Goal: Communication & Community: Answer question/provide support

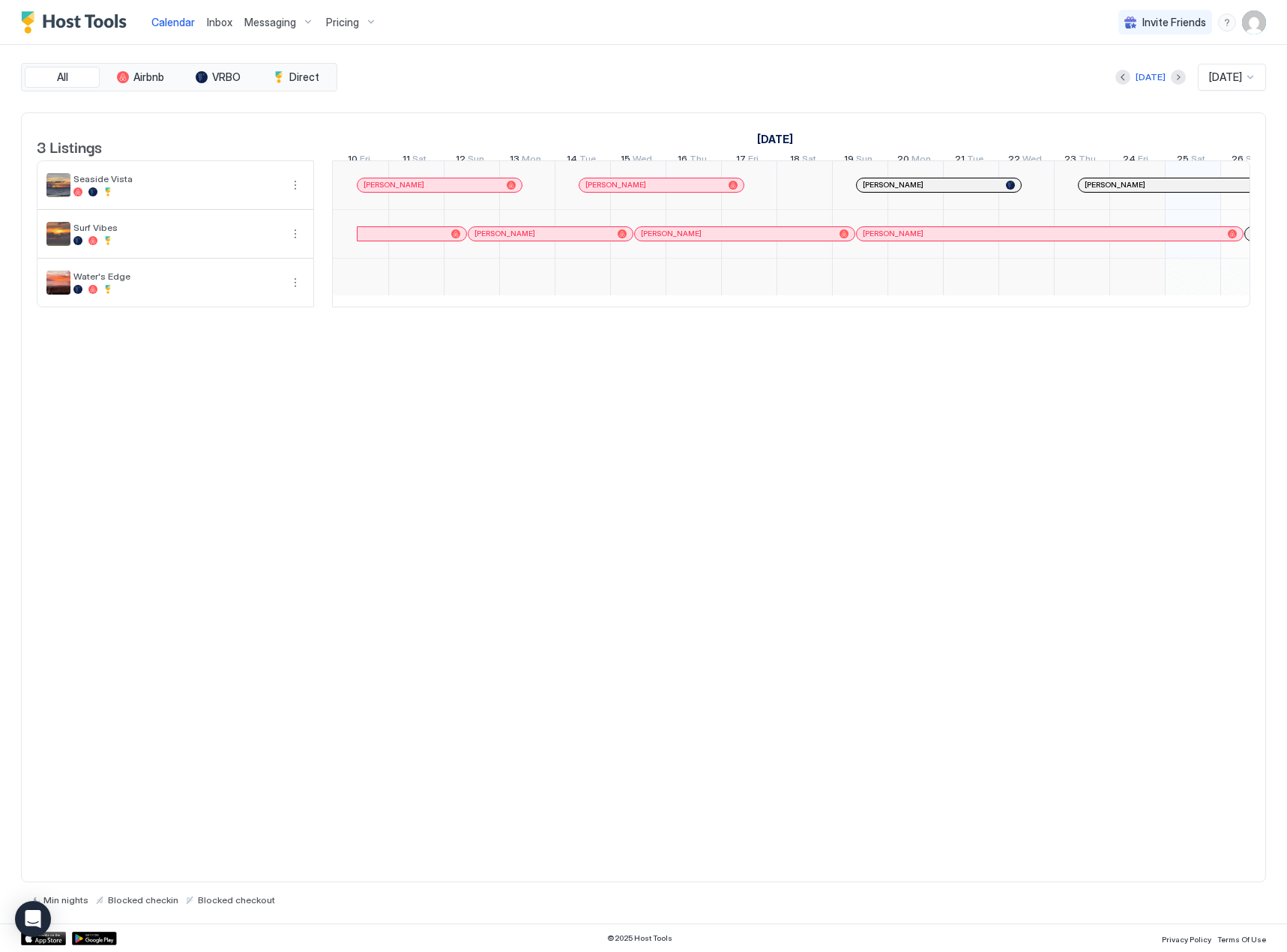
scroll to position [0, 833]
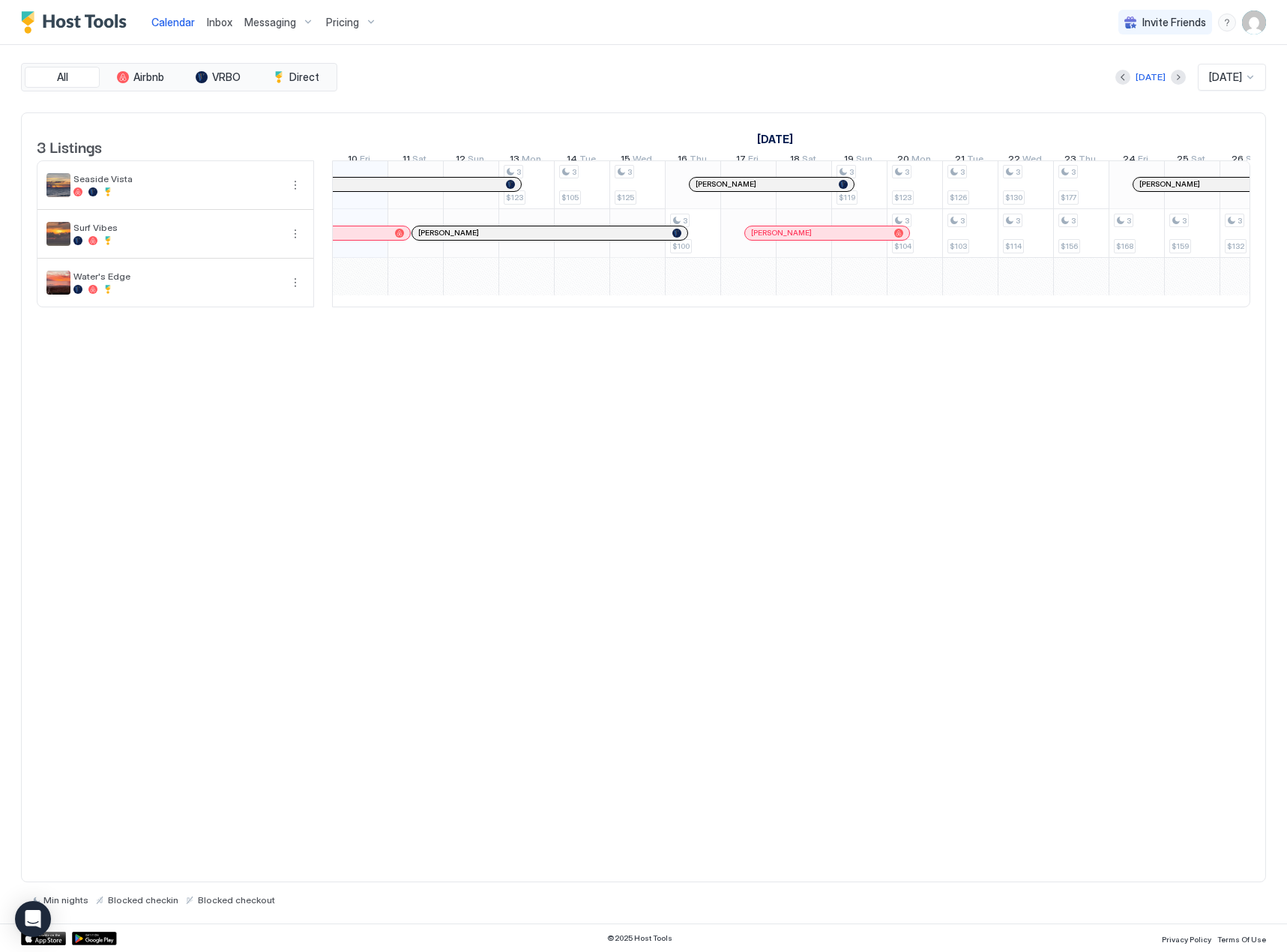
click at [226, 26] on span "Inbox" at bounding box center [219, 22] width 25 height 13
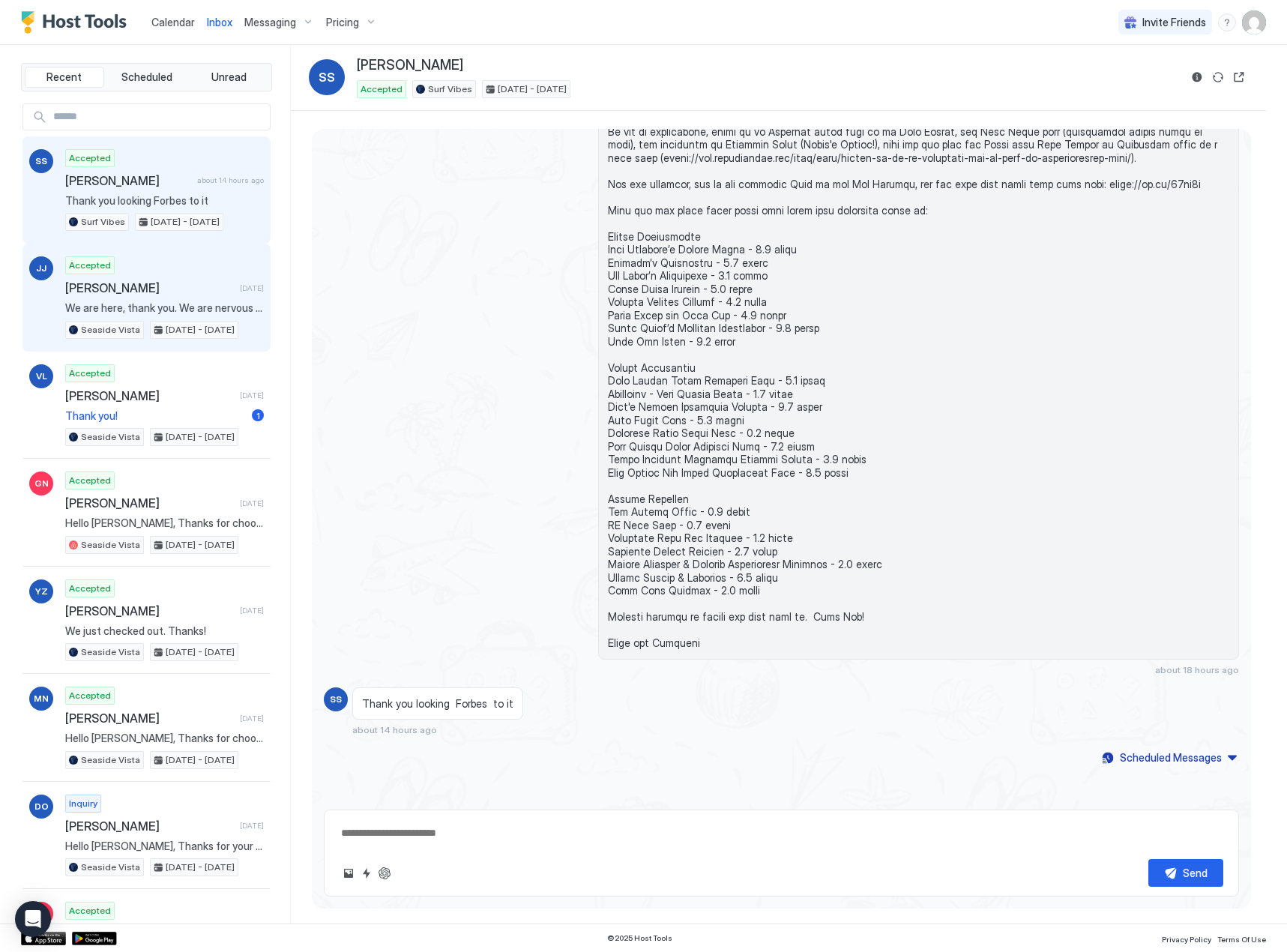
drag, startPoint x: 108, startPoint y: 283, endPoint x: 99, endPoint y: 273, distance: 13.5
click at [102, 276] on div "Accepted [PERSON_NAME] [DATE] We are here, thank you. We are nervous about the …" at bounding box center [164, 298] width 199 height 82
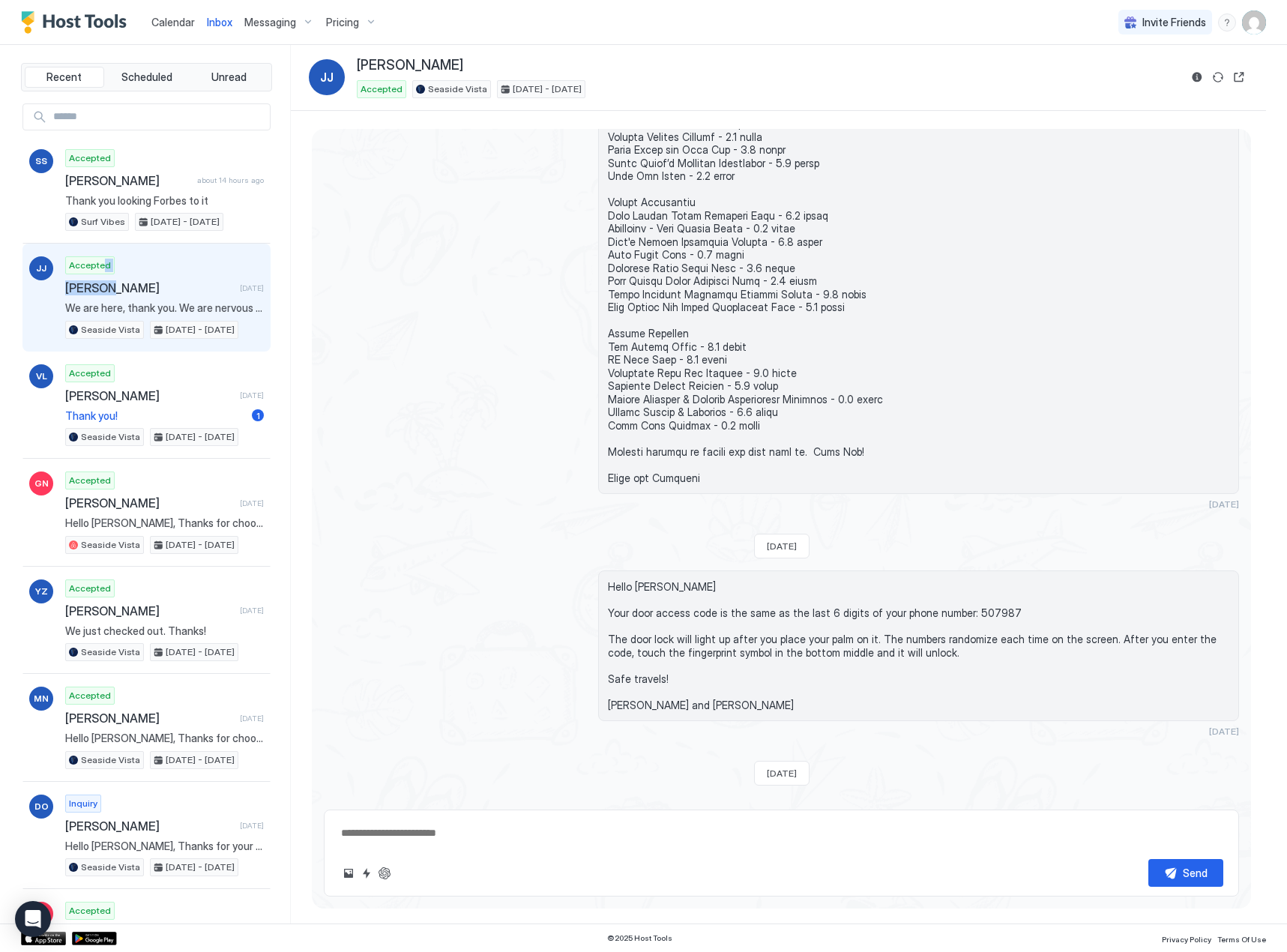
scroll to position [1689, 0]
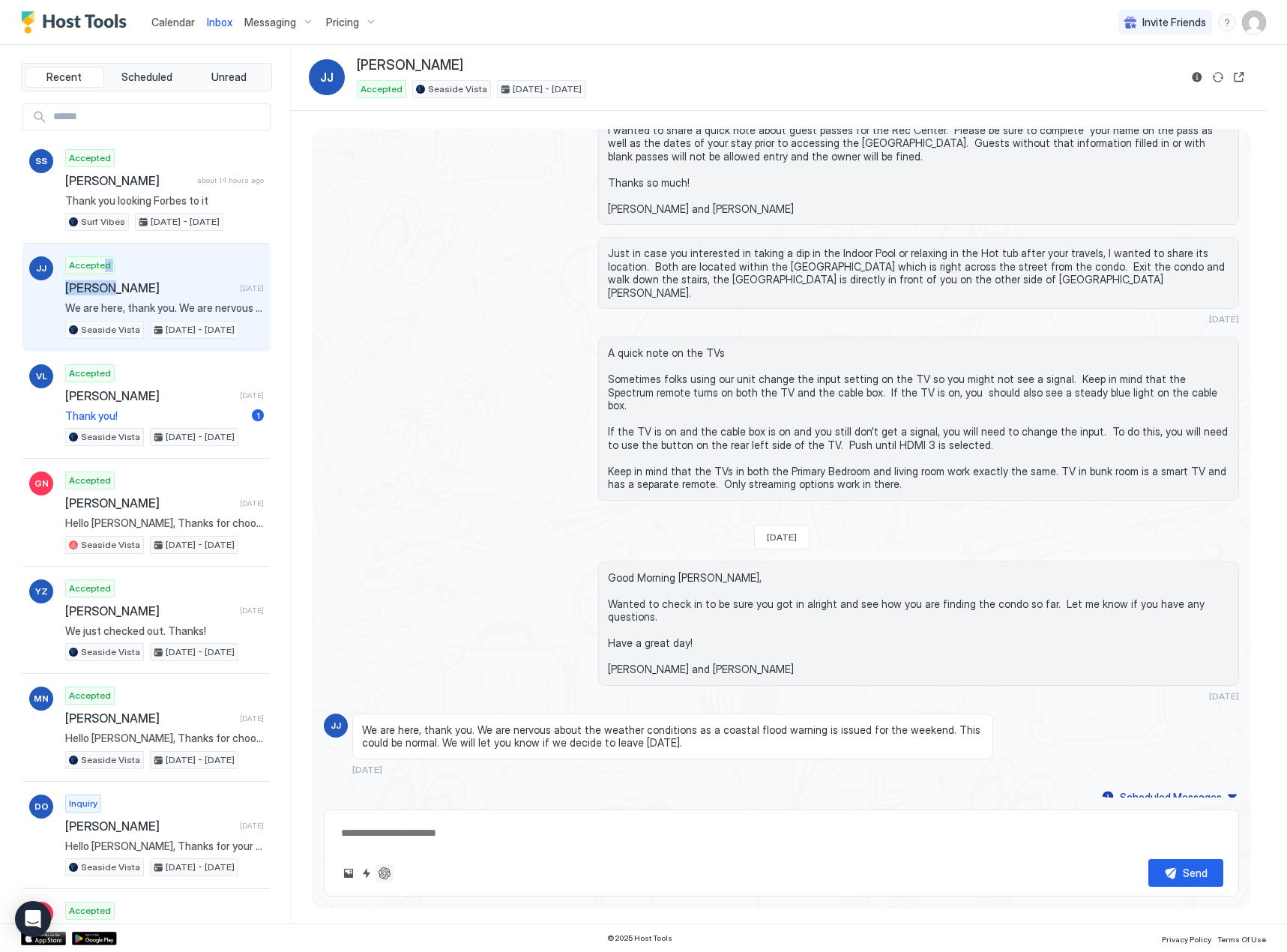
click at [381, 873] on button "ChatGPT Auto Reply" at bounding box center [384, 873] width 18 height 18
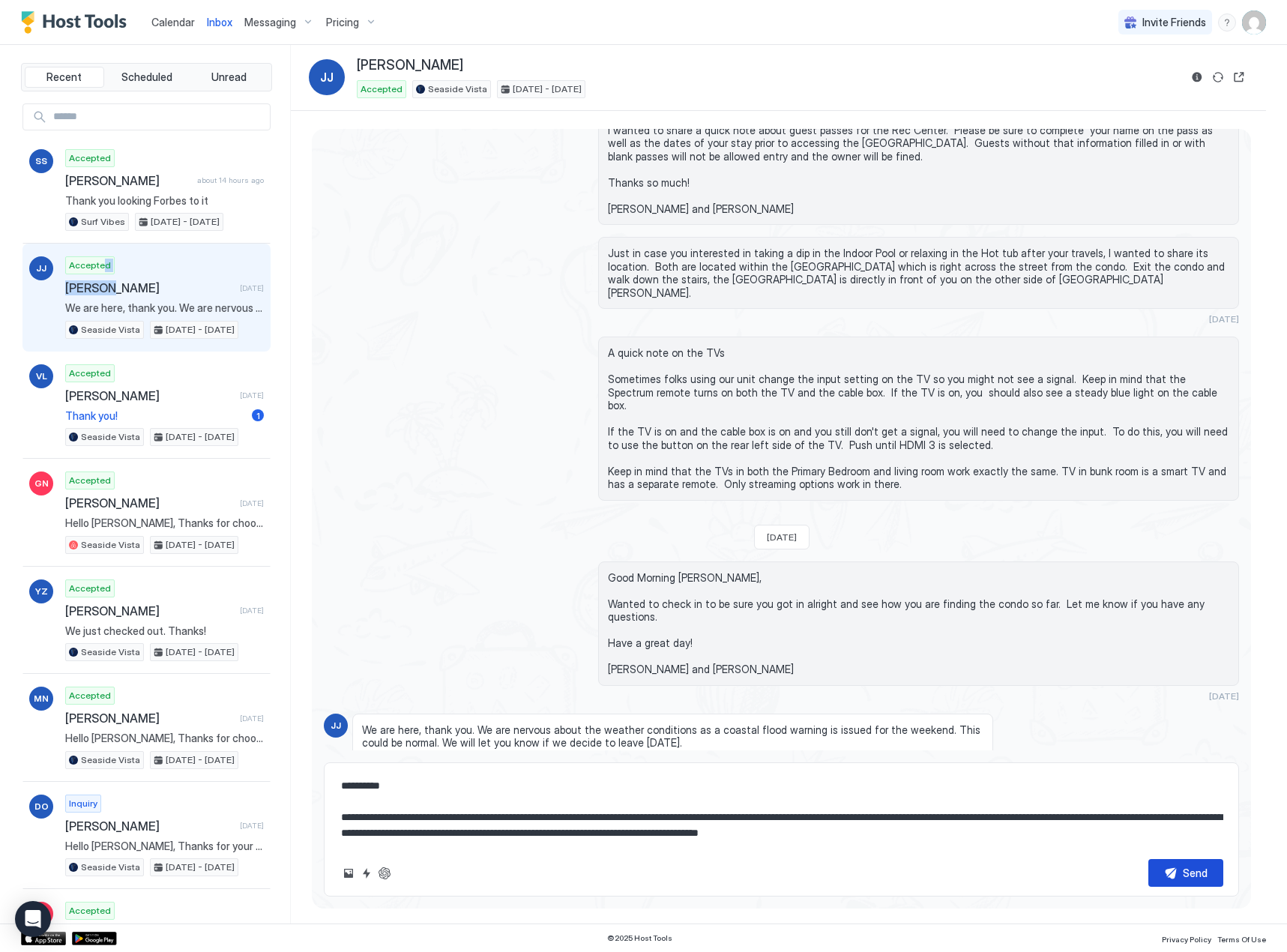
click at [1159, 873] on button "Send" at bounding box center [1186, 873] width 75 height 28
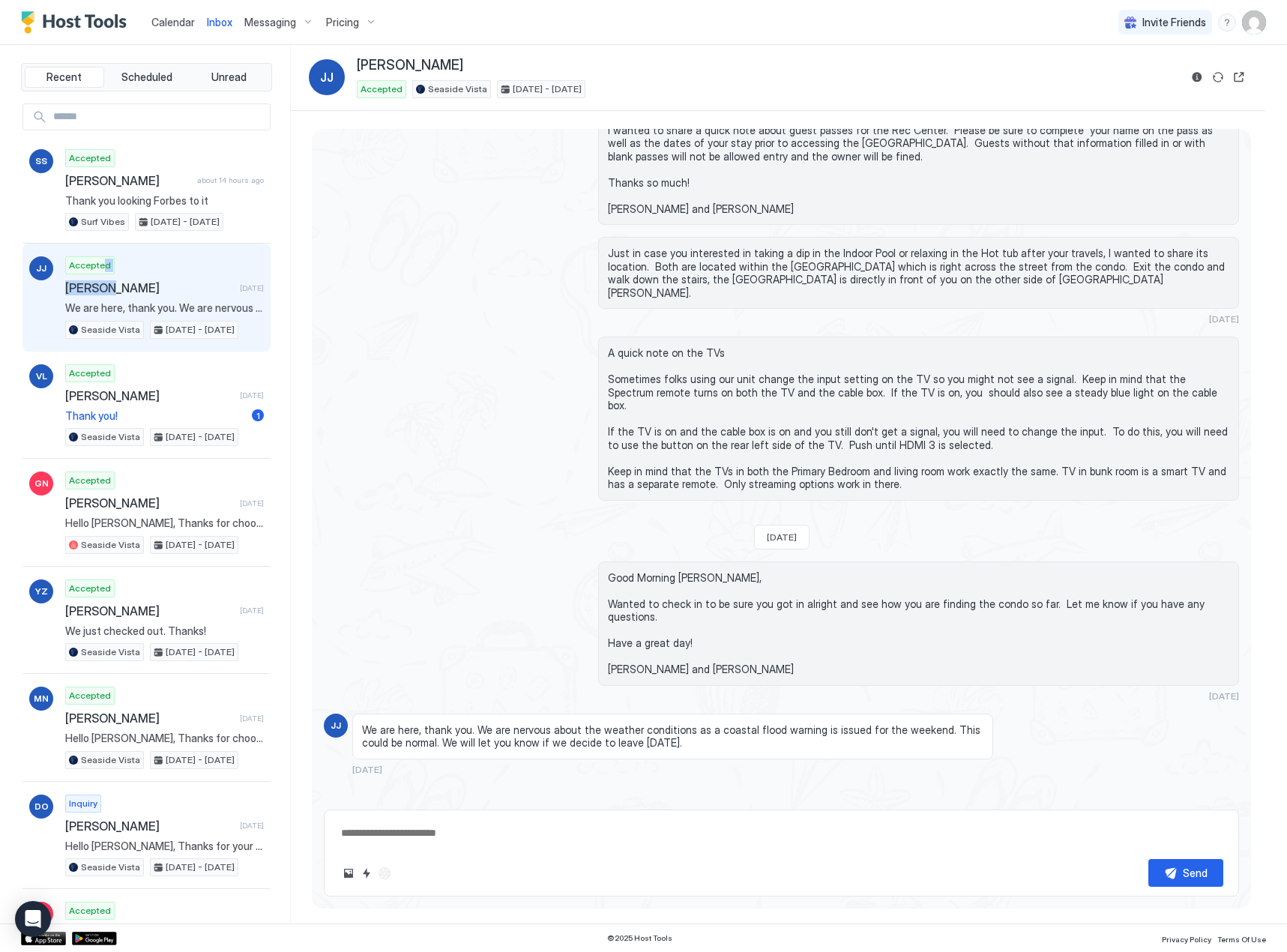
scroll to position [1902, 0]
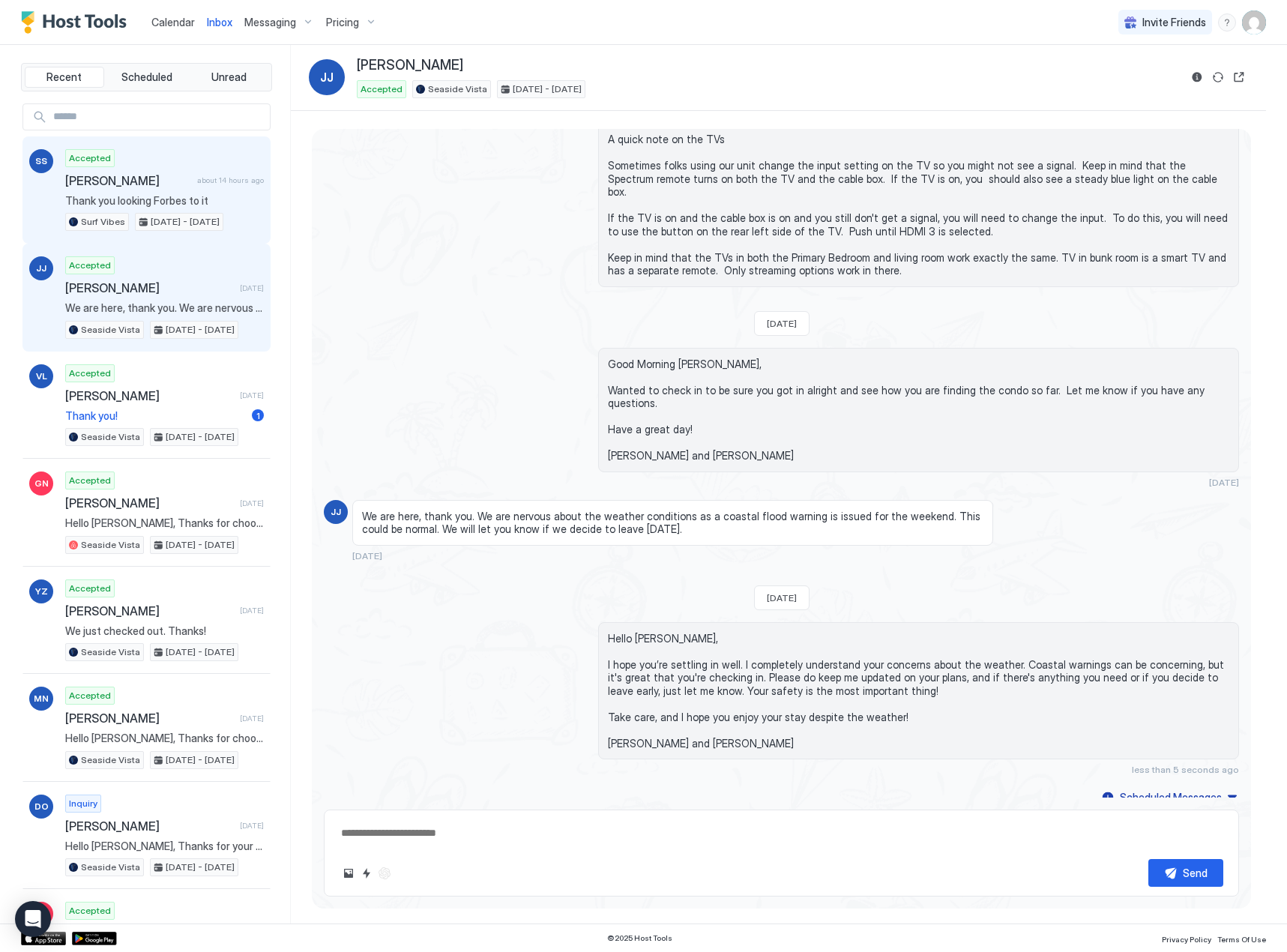
click at [123, 197] on span "Thank you looking Forbes to it" at bounding box center [164, 200] width 199 height 13
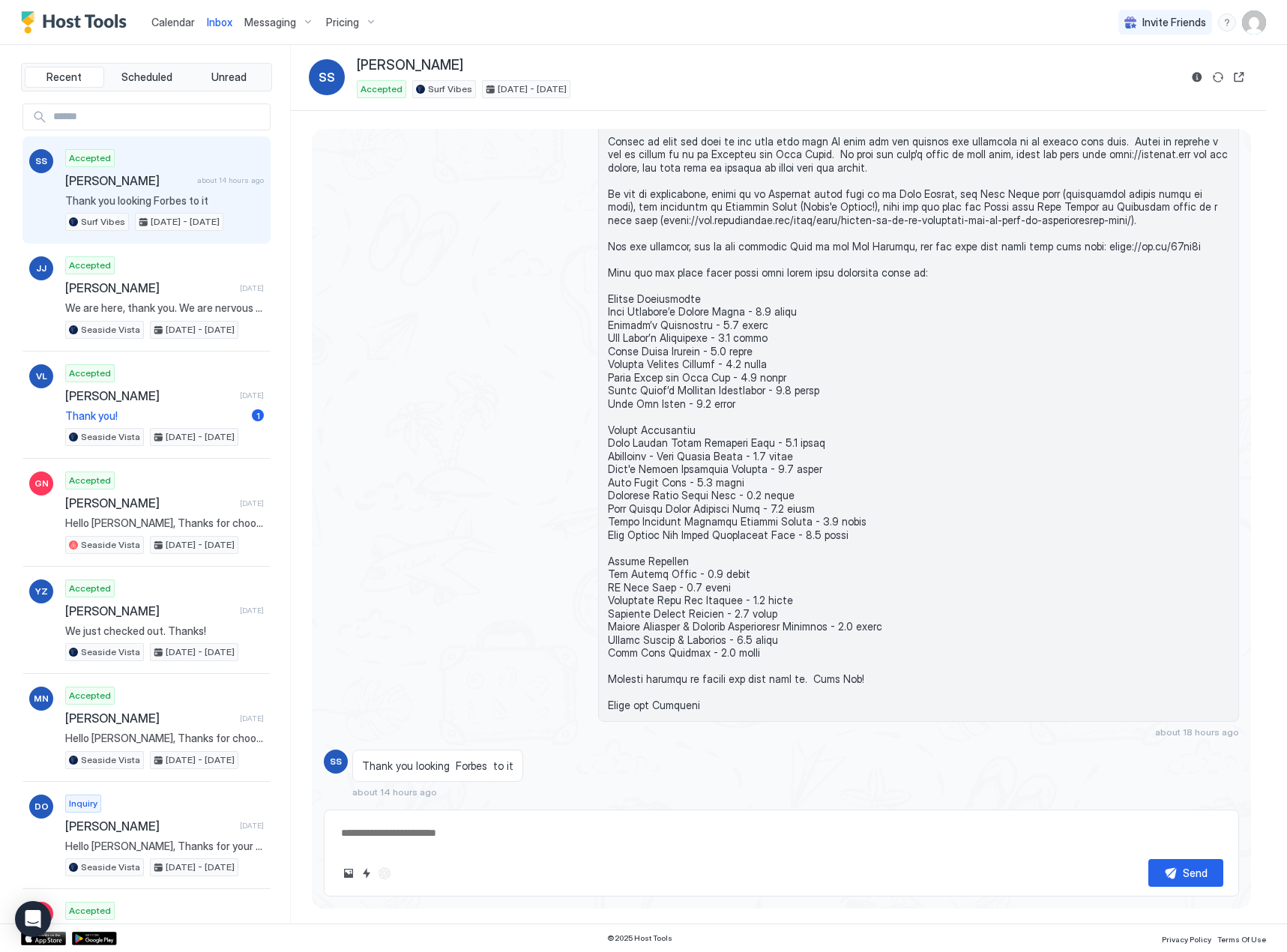
scroll to position [872, 0]
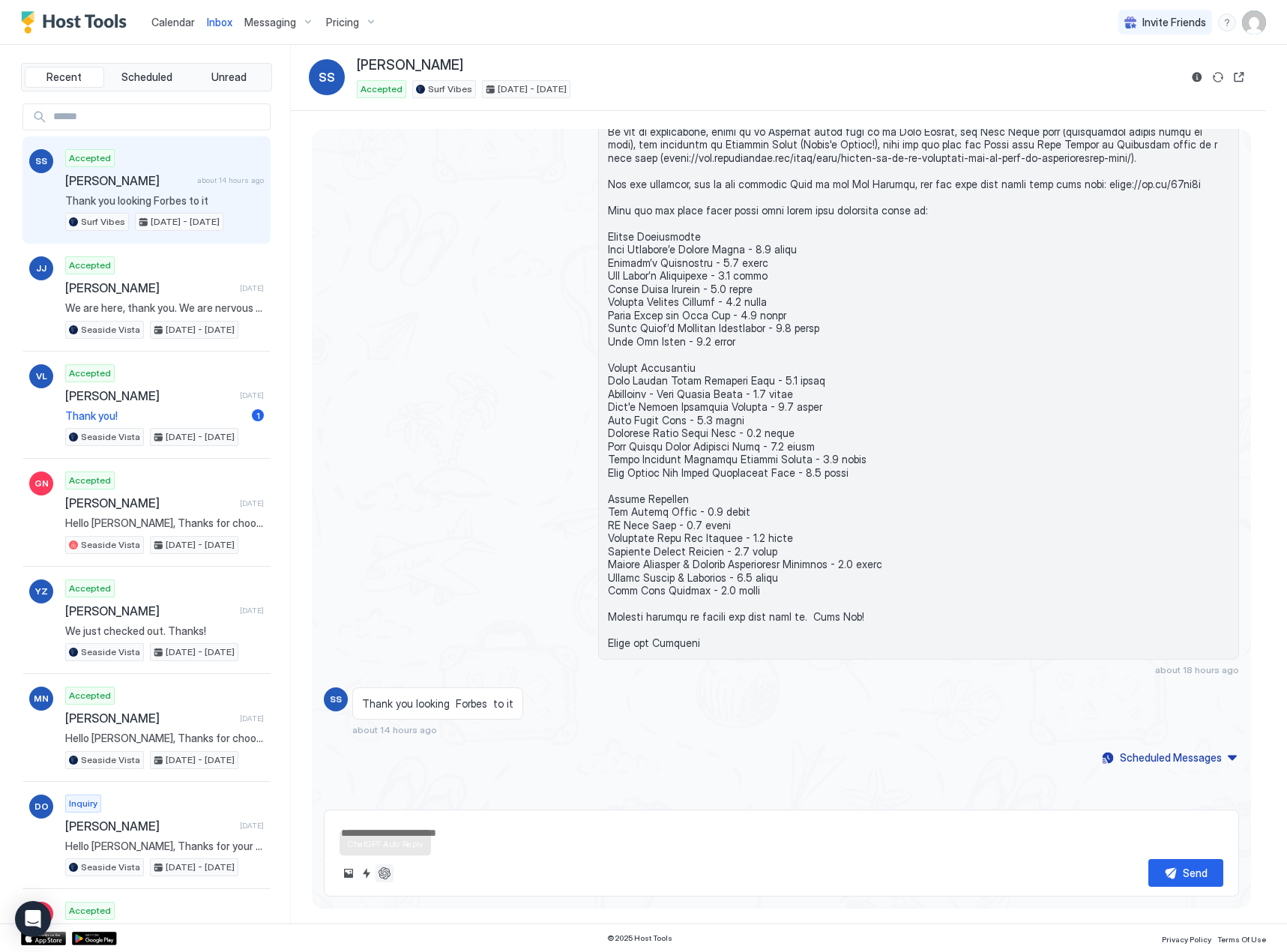
click at [385, 879] on button "ChatGPT Auto Reply" at bounding box center [384, 873] width 18 height 18
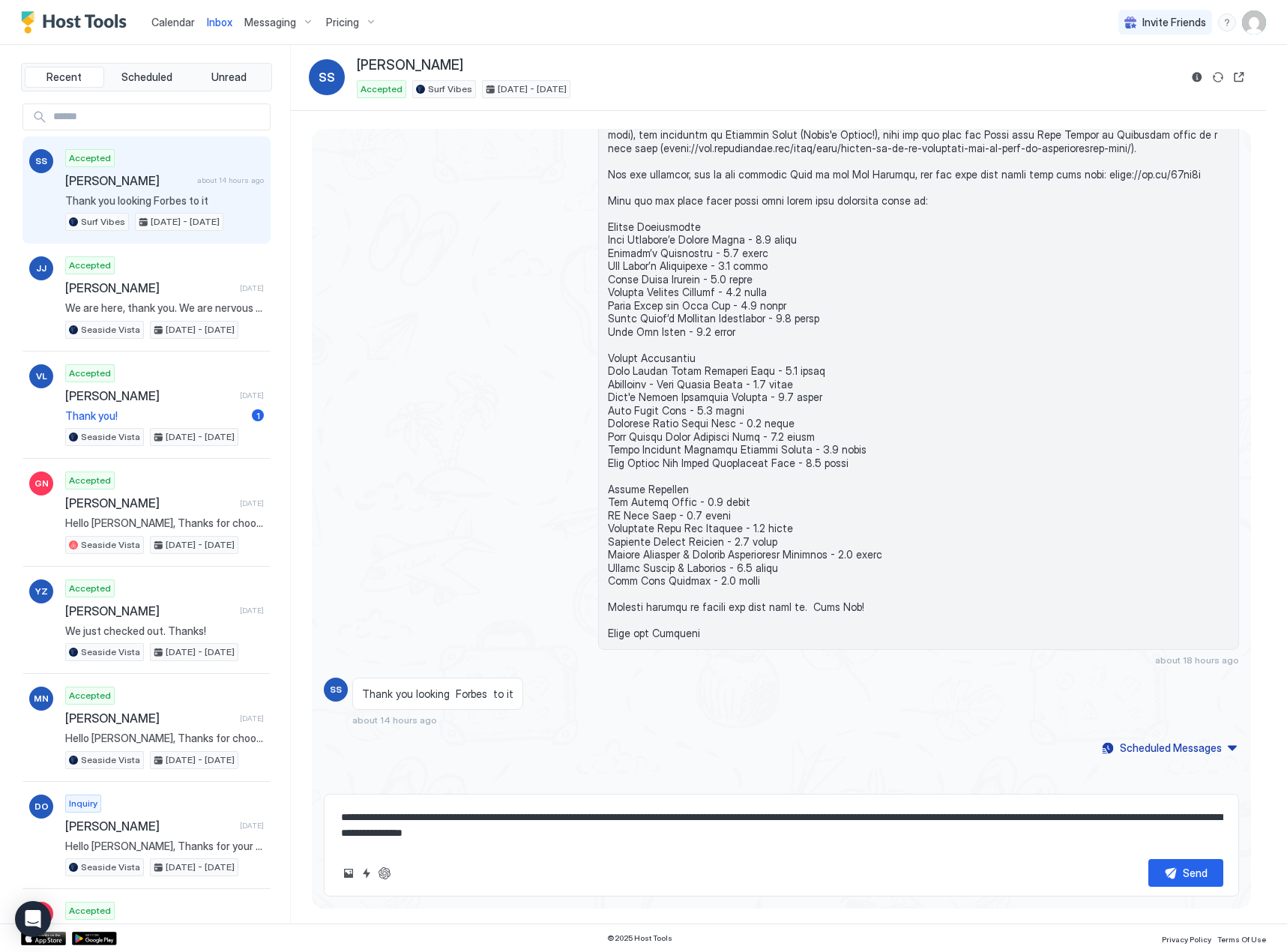
scroll to position [887, 0]
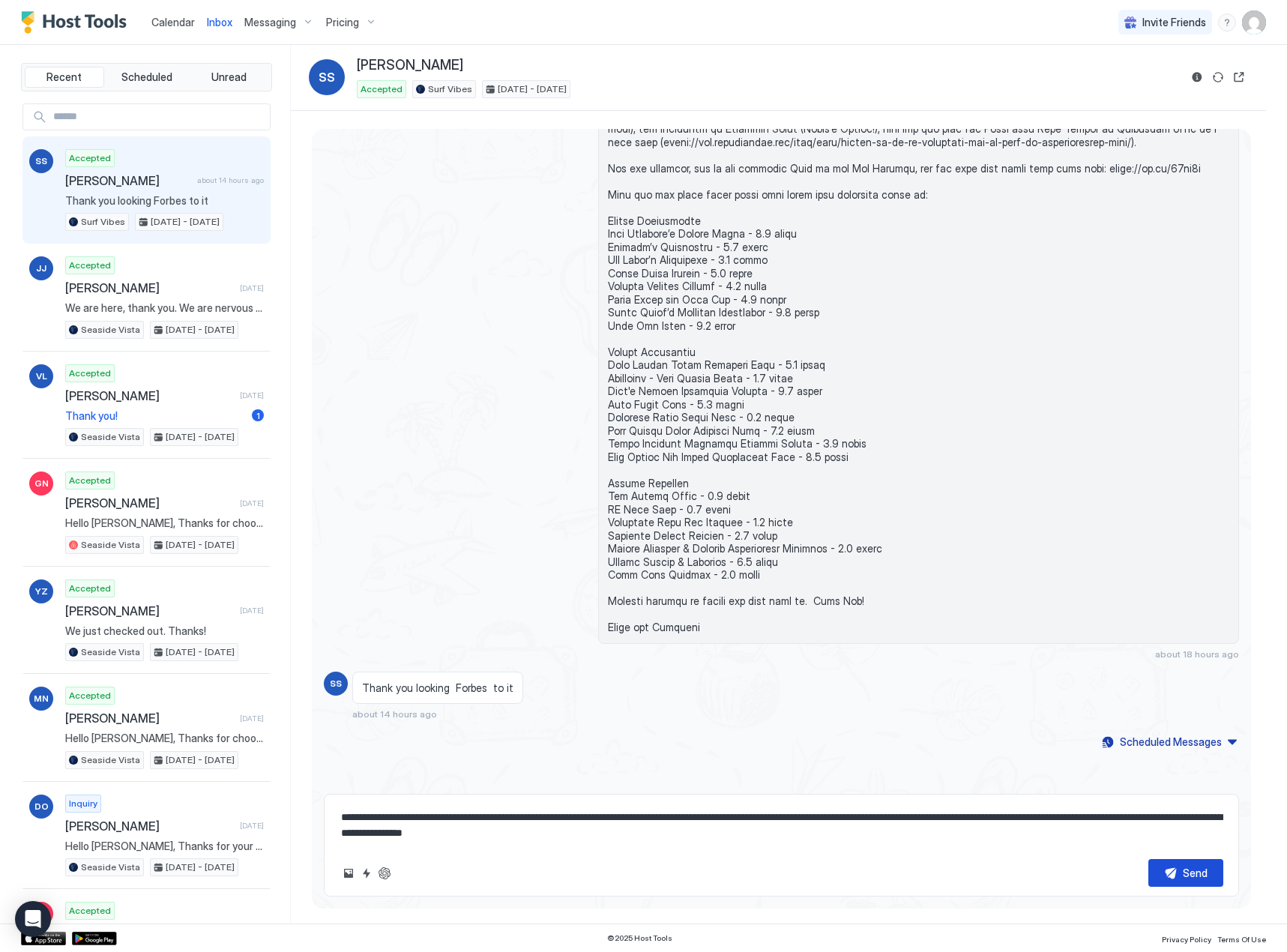
click at [1195, 877] on div "Send" at bounding box center [1195, 873] width 24 height 16
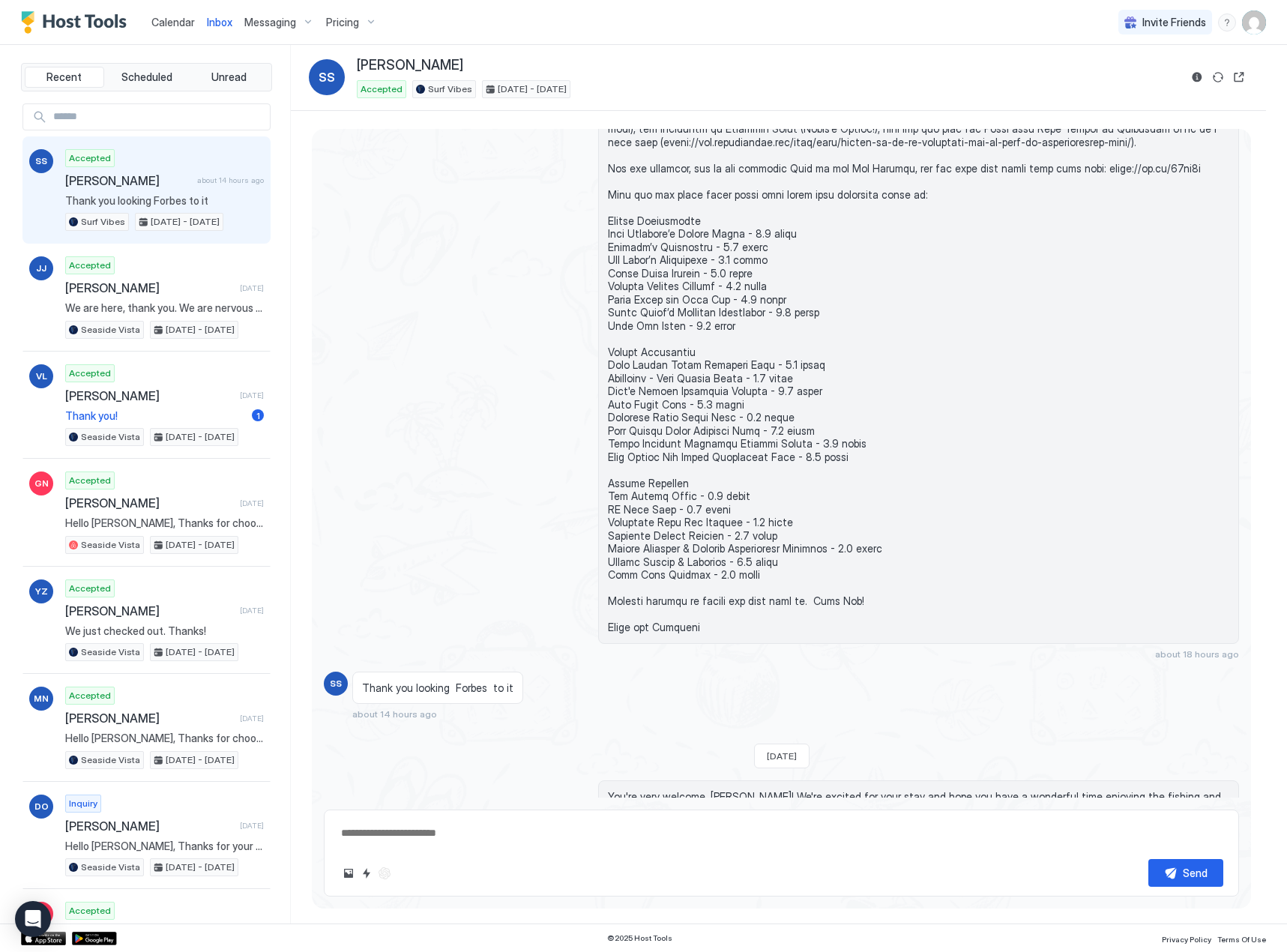
scroll to position [994, 0]
